Goal: Transaction & Acquisition: Purchase product/service

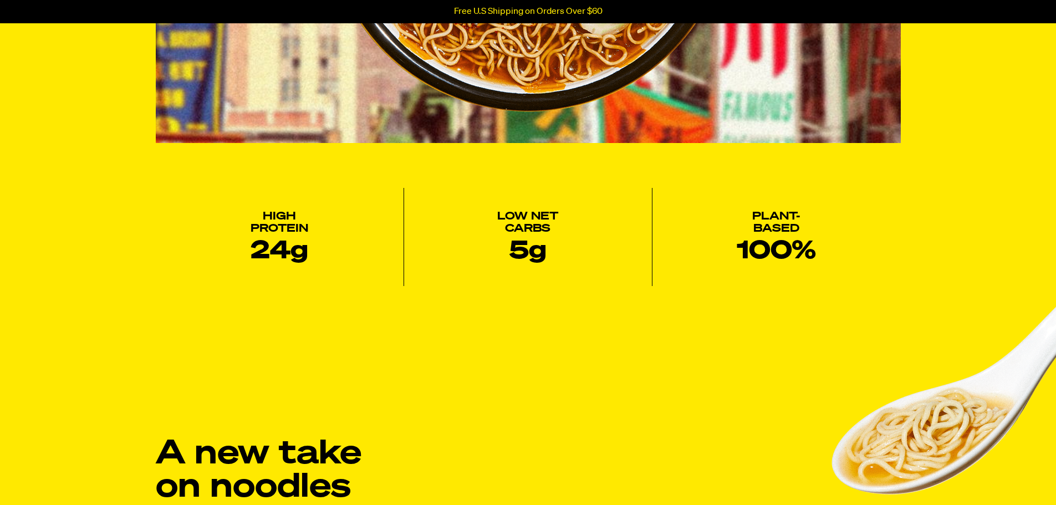
select select "English"
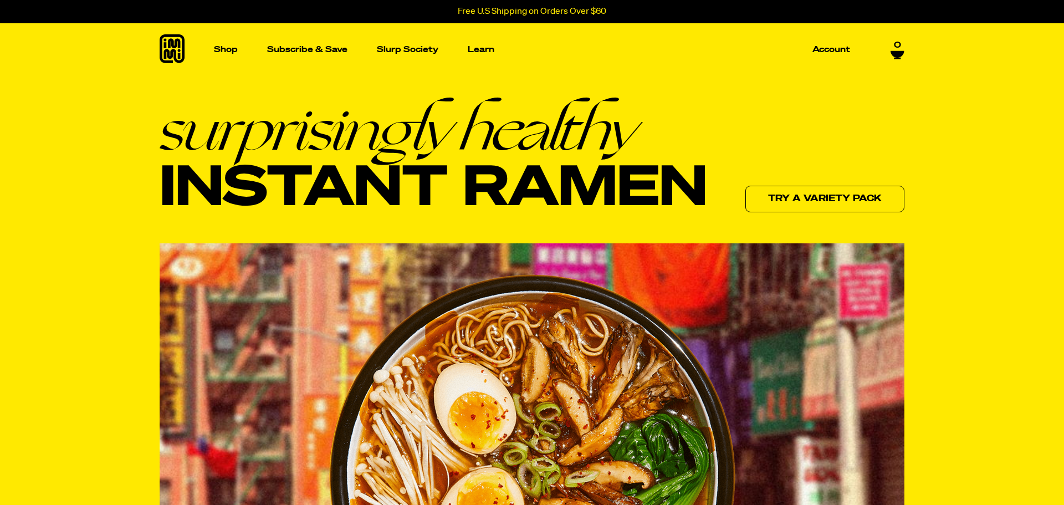
click at [235, 49] on div "Close dialog ENTER TO WIN A One Year Supply of Ramen By submitting your email a…" at bounding box center [532, 252] width 1064 height 505
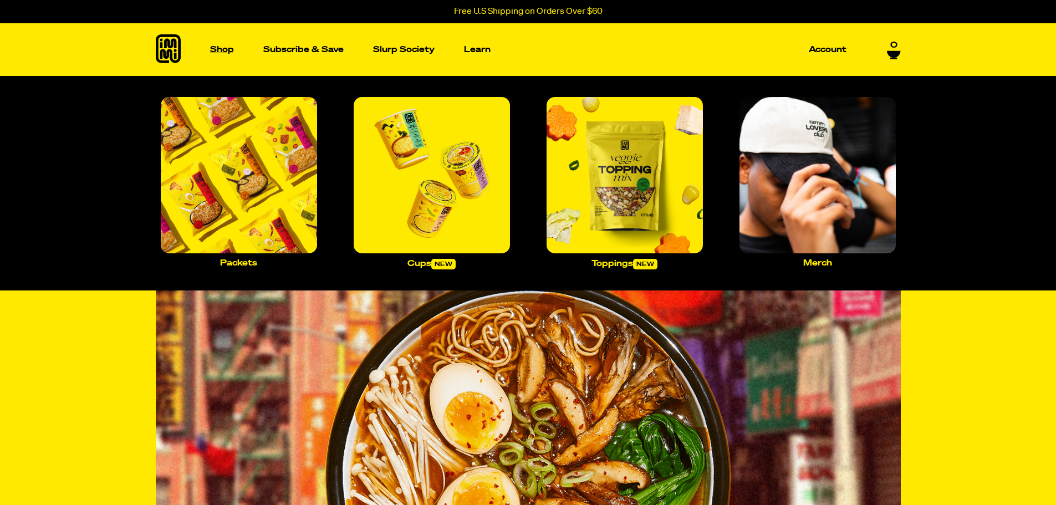
click at [226, 48] on p "Shop" at bounding box center [222, 49] width 24 height 8
click at [431, 219] on img "Main navigation" at bounding box center [432, 175] width 156 height 156
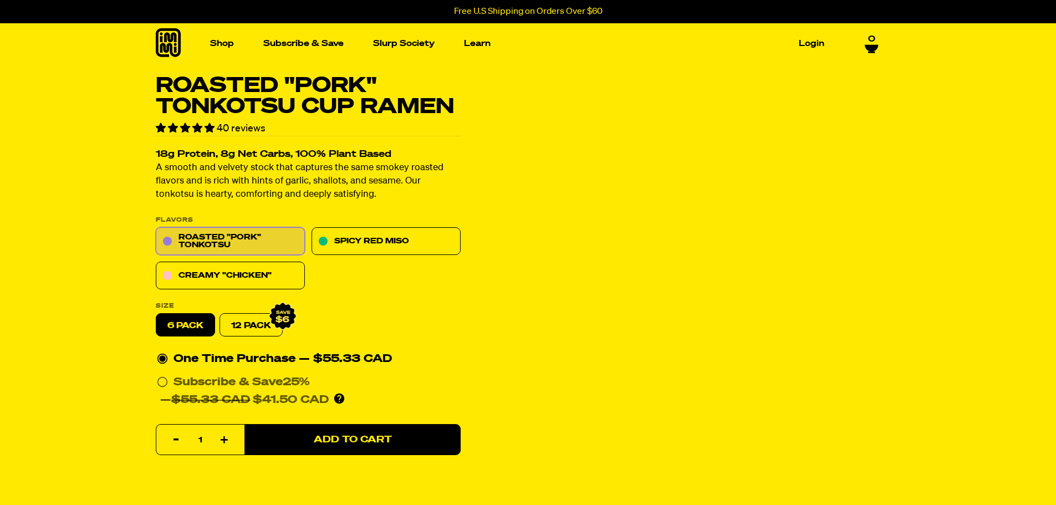
select select "English"
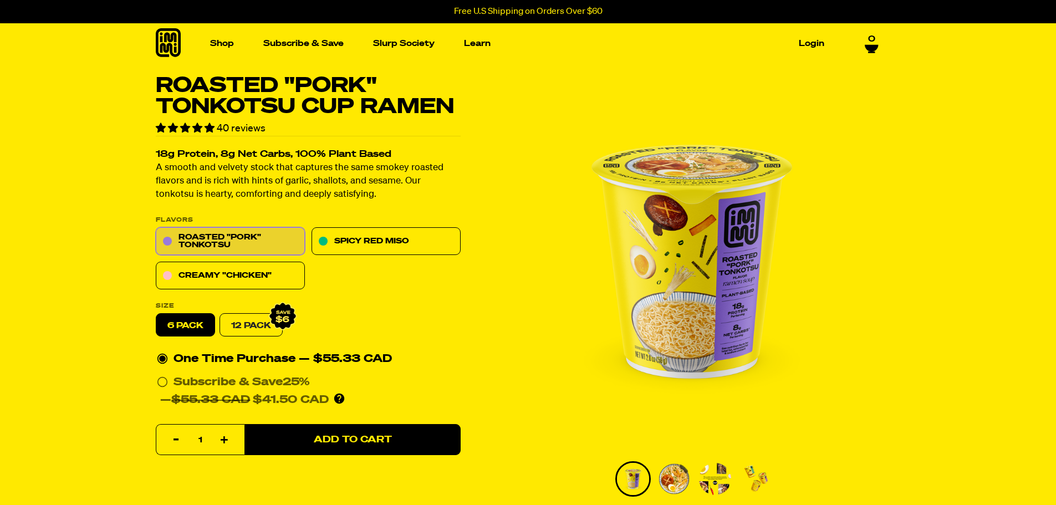
click at [244, 325] on link "12 Pack" at bounding box center [250, 325] width 63 height 23
radio input "false"
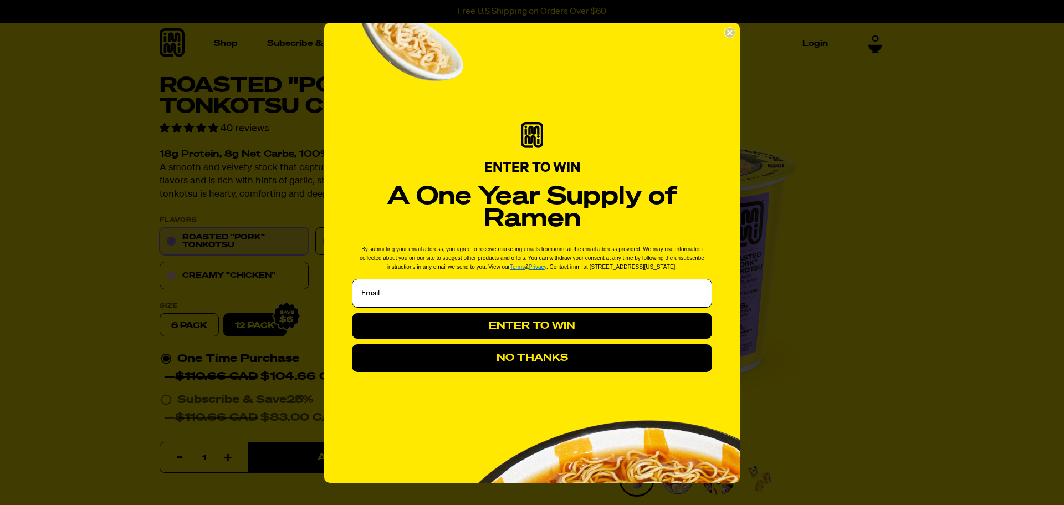
click at [572, 362] on button "NO THANKS" at bounding box center [532, 358] width 360 height 28
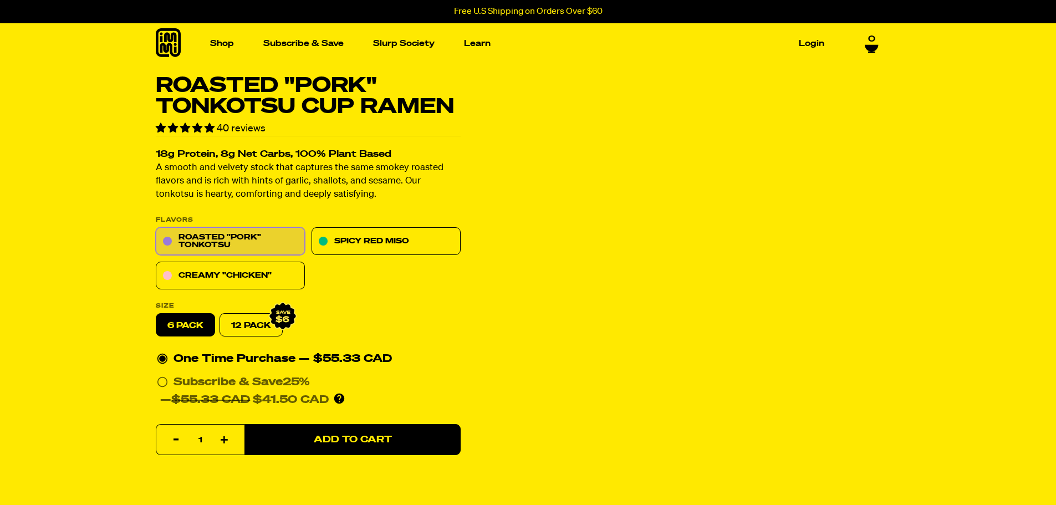
select select "English"
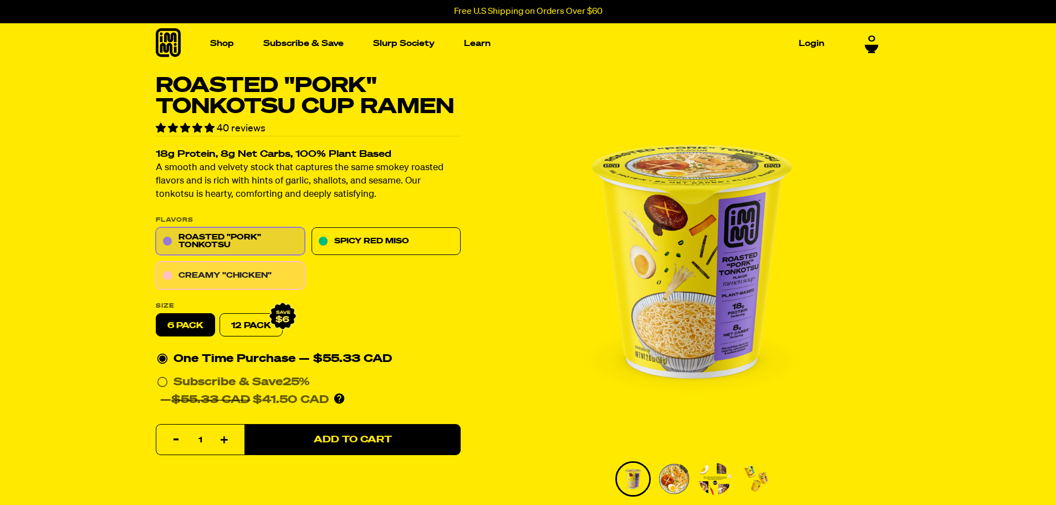
click at [286, 280] on link "Creamy "Chicken"" at bounding box center [230, 276] width 149 height 28
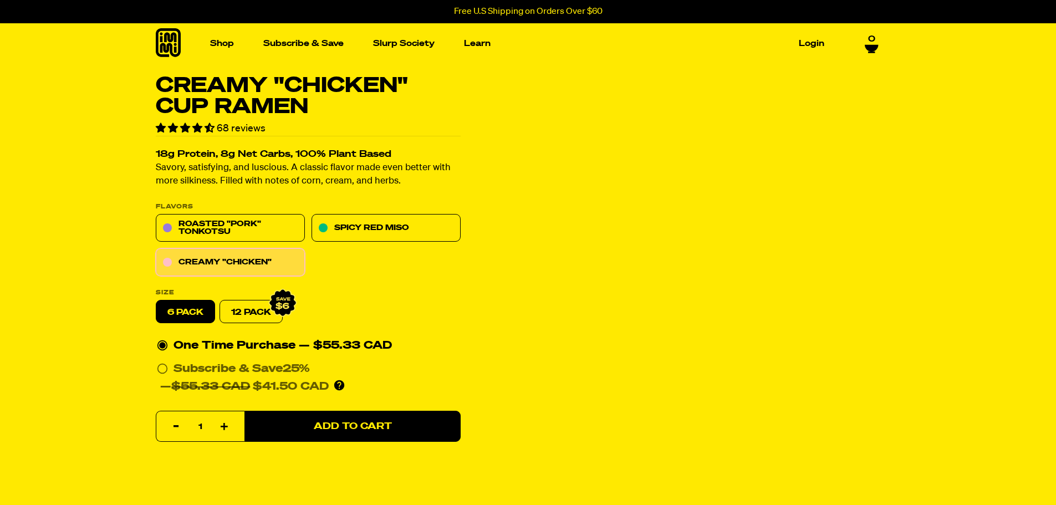
select select "English"
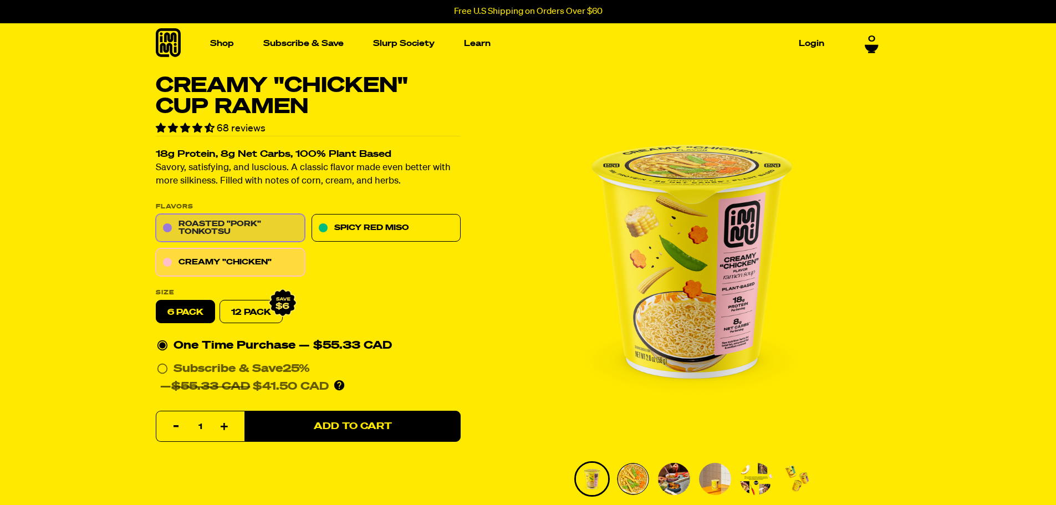
click at [280, 227] on link "Roasted "Pork" Tonkotsu" at bounding box center [230, 228] width 149 height 28
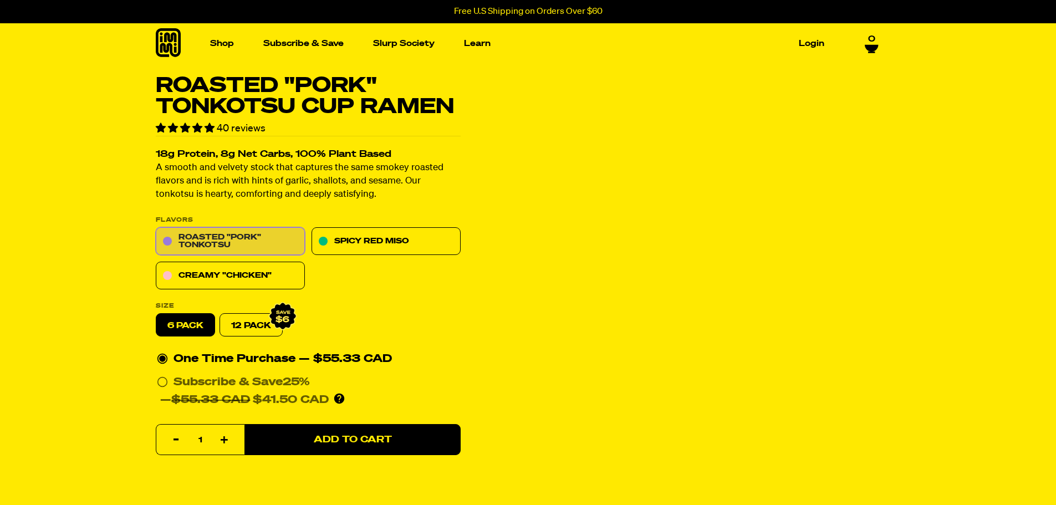
select select "English"
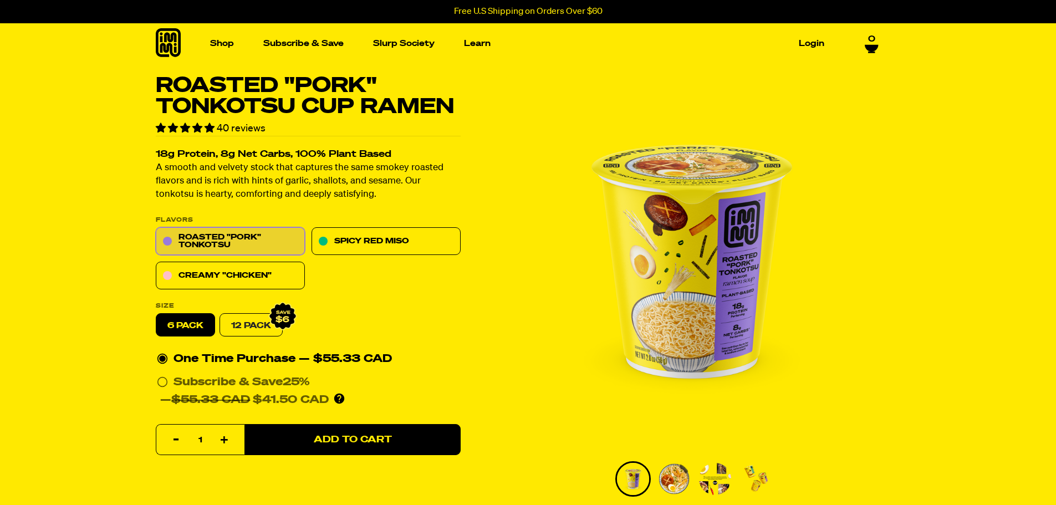
click at [254, 326] on link "12 Pack" at bounding box center [250, 325] width 63 height 23
radio input "false"
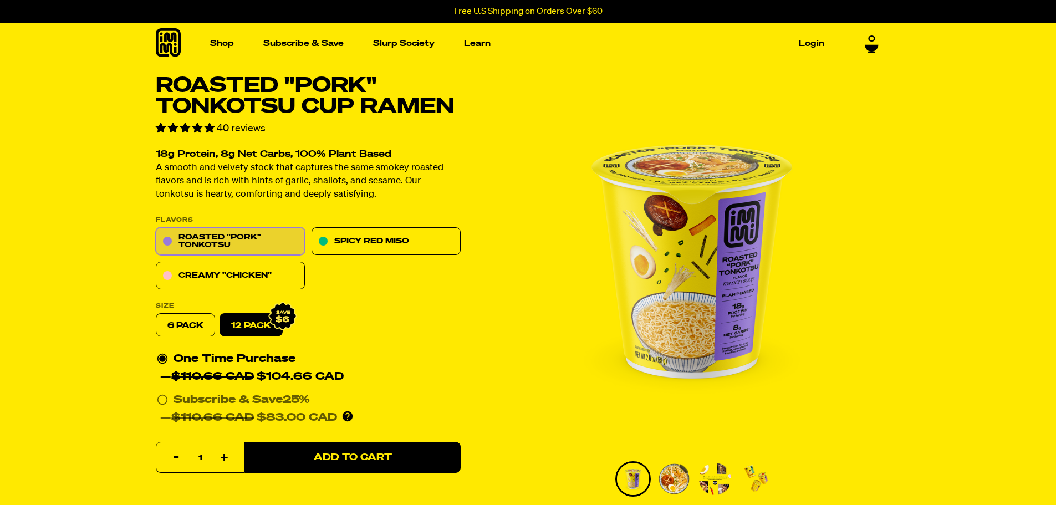
click at [823, 43] on link "Login" at bounding box center [811, 43] width 34 height 17
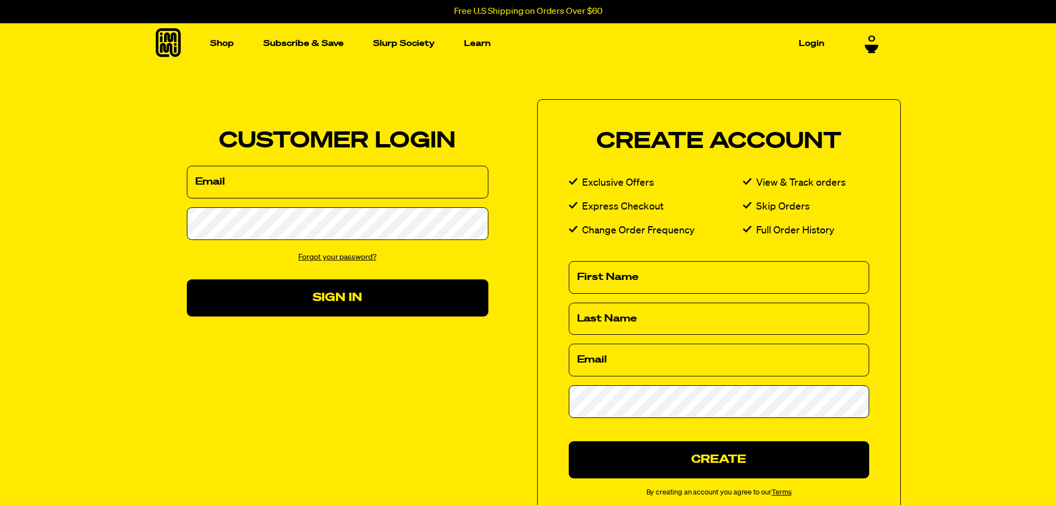
select select "English"
click at [452, 427] on div "We've sent you an email with a link to update your password. Customer Login Ema…" at bounding box center [519, 314] width 763 height 431
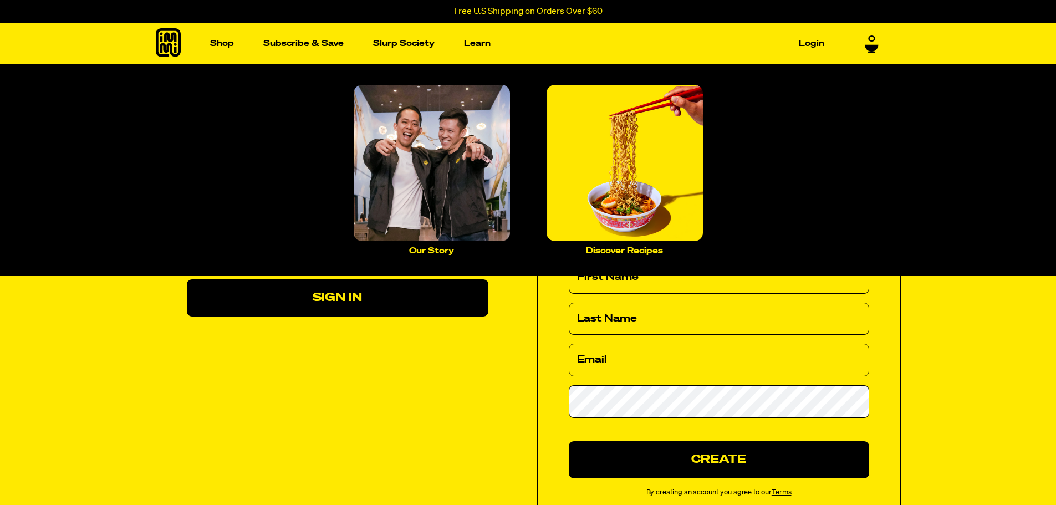
click at [449, 155] on img "Main navigation" at bounding box center [432, 163] width 156 height 156
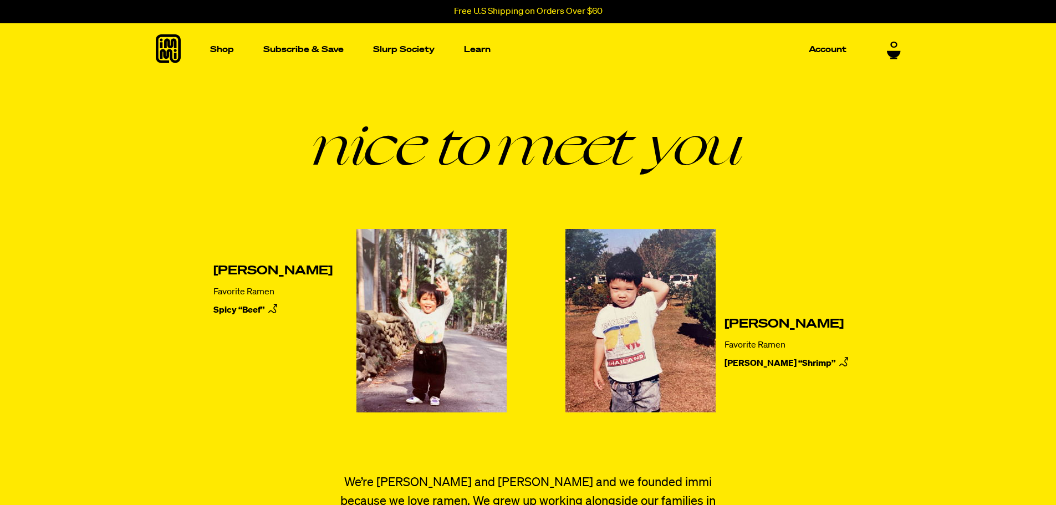
select select "English"
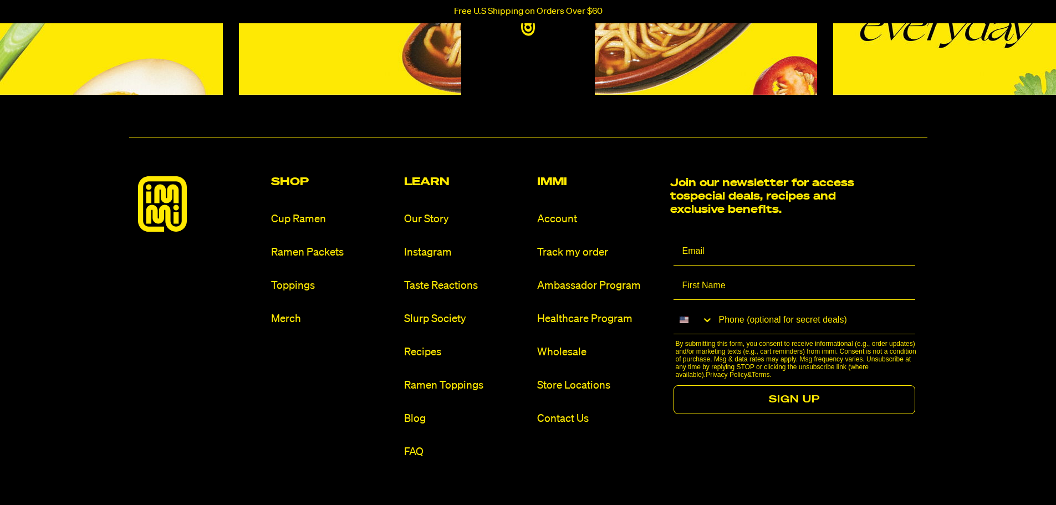
scroll to position [1270, 0]
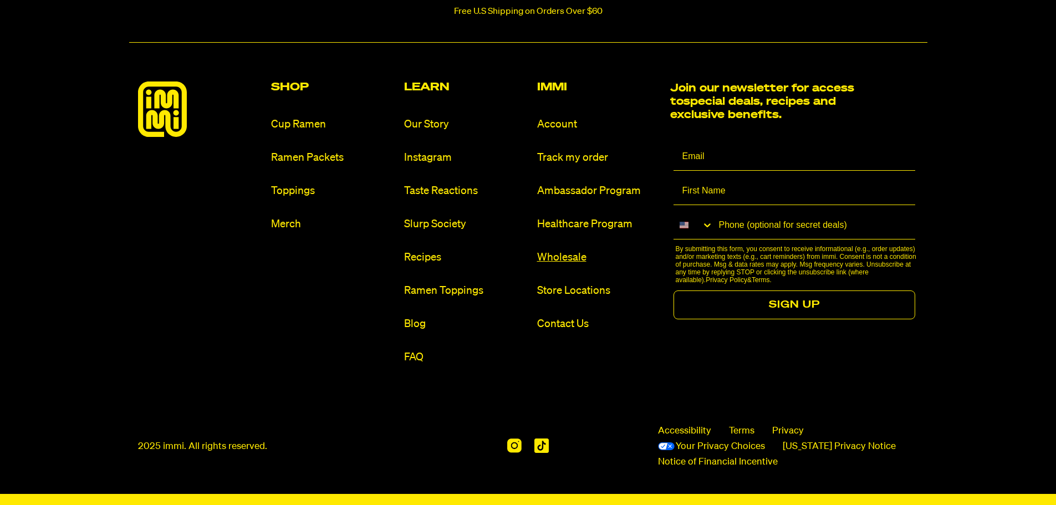
click at [552, 249] on ul "Account Track my order Ambassador Program Healthcare Program Wholesale Store Lo…" at bounding box center [599, 224] width 124 height 214
click at [559, 255] on link "Wholesale" at bounding box center [599, 257] width 124 height 15
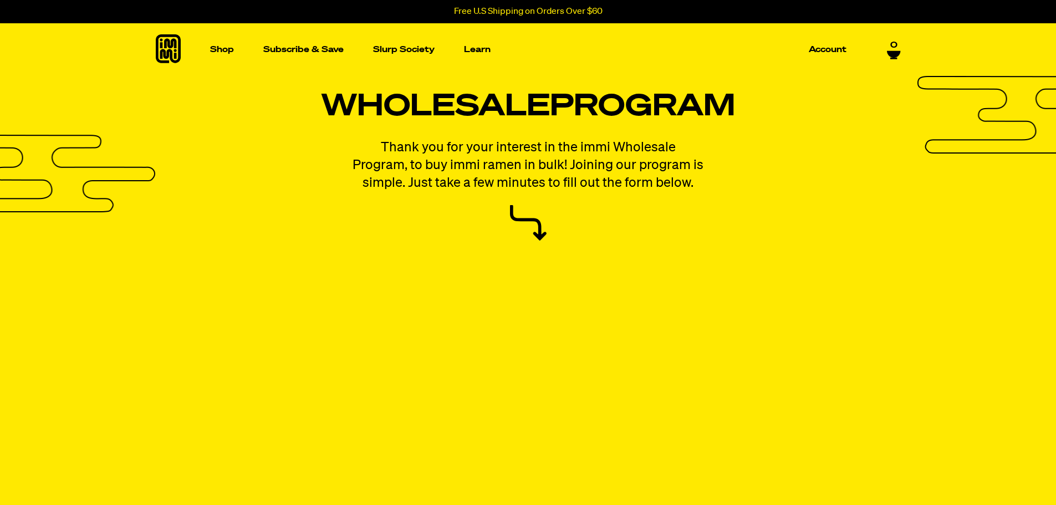
select select "English"
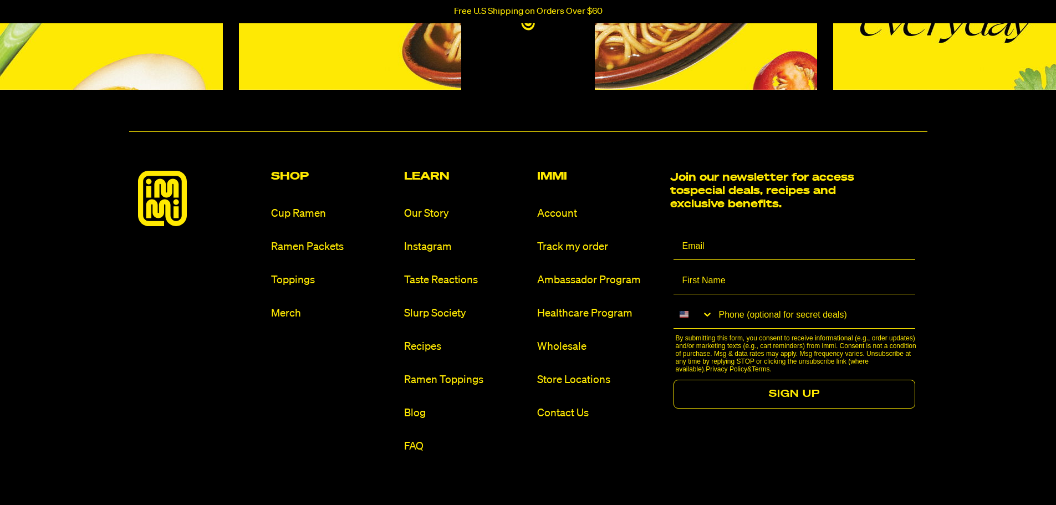
scroll to position [942, 0]
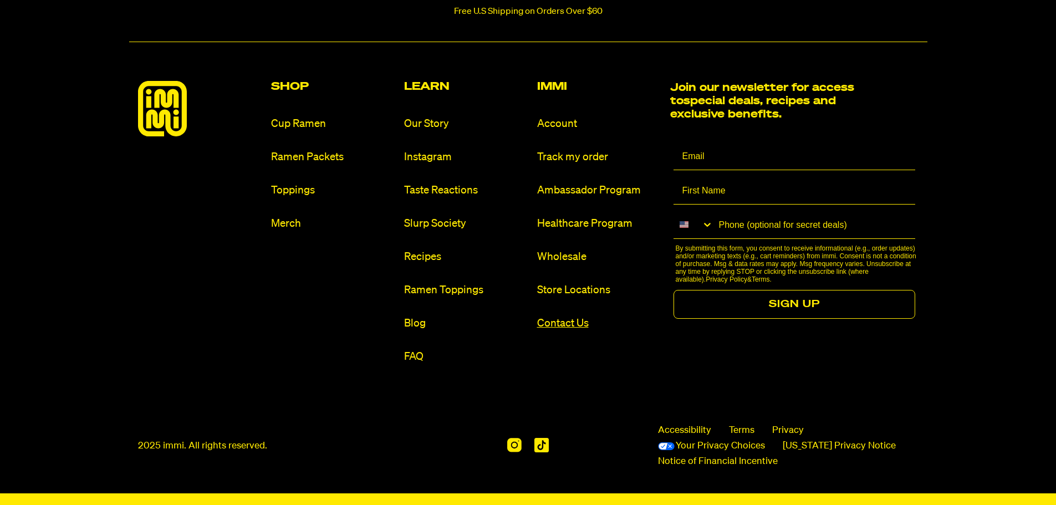
click at [579, 319] on link "Contact Us" at bounding box center [599, 323] width 124 height 15
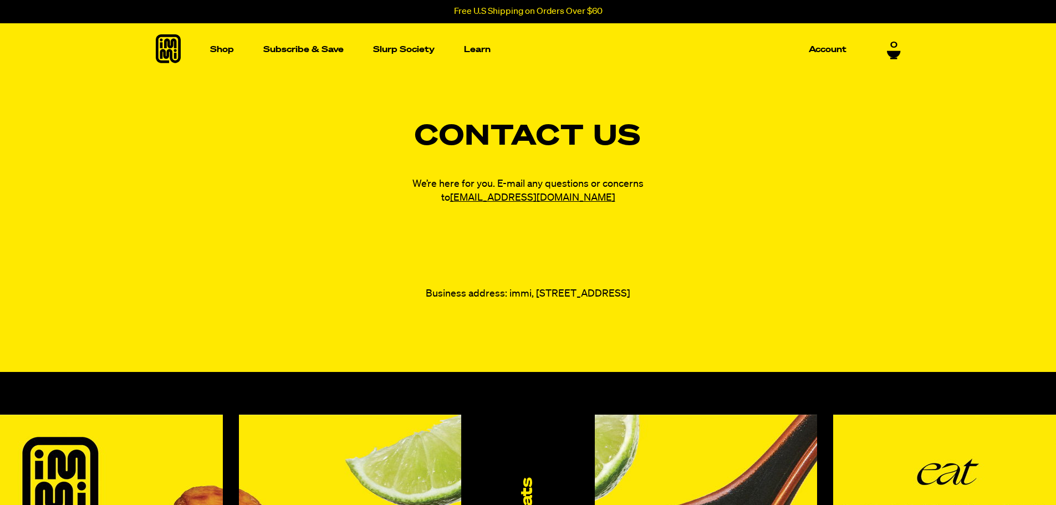
select select "English"
